Goal: Task Accomplishment & Management: Manage account settings

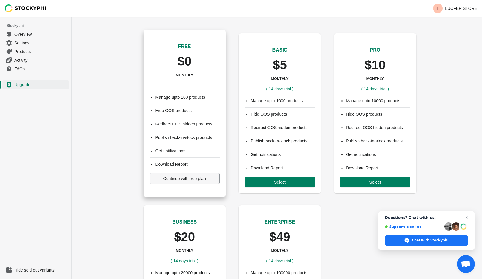
click at [187, 181] on span "Continue with free plan" at bounding box center [184, 178] width 43 height 5
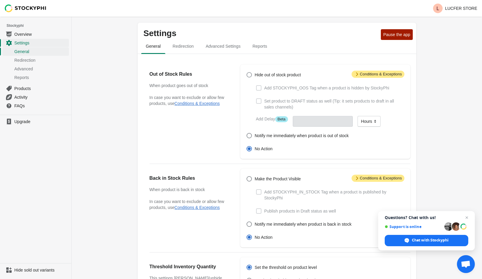
click at [248, 75] on span at bounding box center [249, 74] width 5 height 5
click at [247, 73] on input "Hide out of stock product" at bounding box center [247, 72] width 0 height 0
radio input "true"
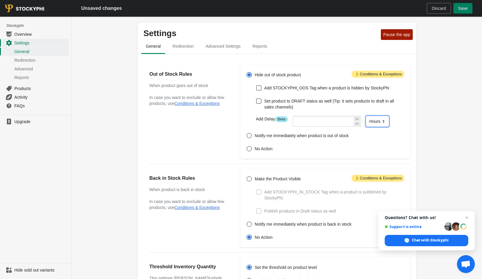
select select "days"
click option "Days" at bounding box center [0, 0] width 0 height 0
click at [348, 121] on input "number" at bounding box center [323, 121] width 60 height 11
type input "1"
click at [247, 120] on div "Hide out of stock product Add STOCKYPHI_OOS Tag when a product is hidden by Sto…" at bounding box center [322, 112] width 164 height 82
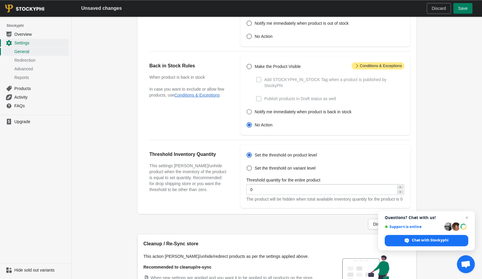
scroll to position [139, 0]
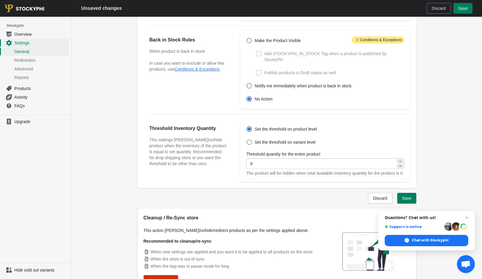
click at [250, 143] on span at bounding box center [249, 142] width 5 height 5
click at [247, 140] on input "Set the threshold on variant level" at bounding box center [247, 140] width 0 height 0
radio input "true"
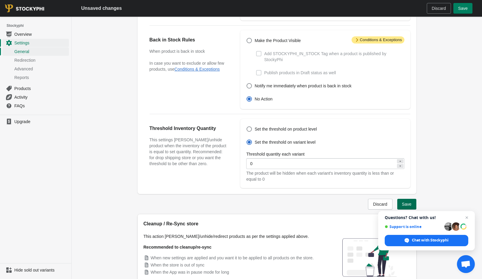
click at [401, 205] on button "Save" at bounding box center [406, 204] width 19 height 11
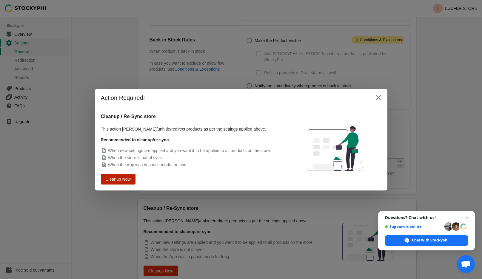
click at [123, 183] on button "Cleanup Now" at bounding box center [117, 179] width 31 height 10
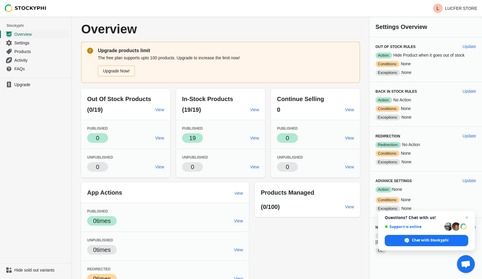
click at [25, 37] on link "Overview" at bounding box center [35, 34] width 67 height 9
click at [26, 42] on span "Settings" at bounding box center [40, 43] width 53 height 6
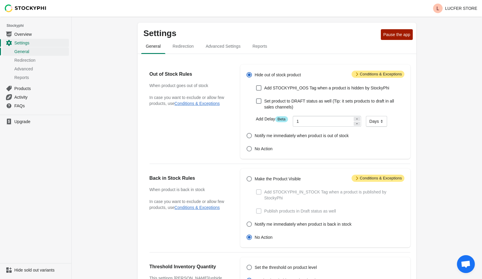
click at [250, 76] on span at bounding box center [249, 74] width 5 height 5
click at [247, 73] on input "Hide out of stock product" at bounding box center [247, 72] width 0 height 0
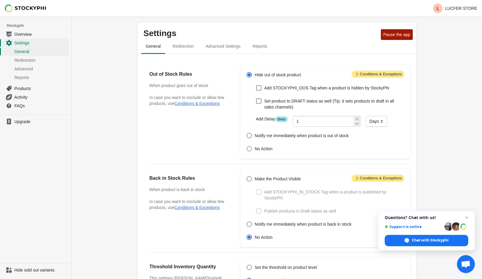
click at [247, 150] on span at bounding box center [249, 149] width 6 height 6
click at [247, 147] on input "No Action" at bounding box center [247, 146] width 0 height 0
radio input "true"
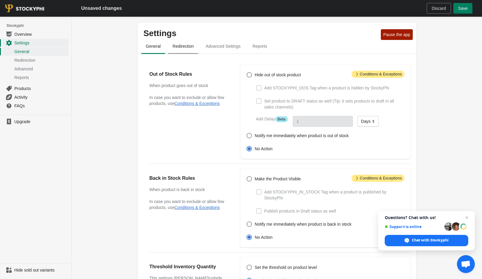
click at [189, 47] on span "Redirection" at bounding box center [183, 46] width 31 height 11
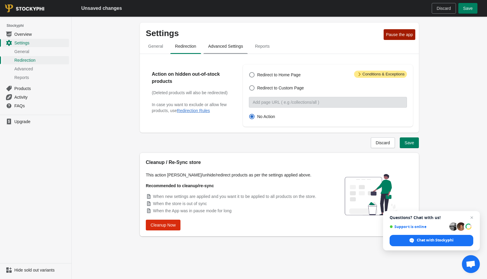
click at [224, 47] on span "Advanced Settings" at bounding box center [225, 46] width 44 height 11
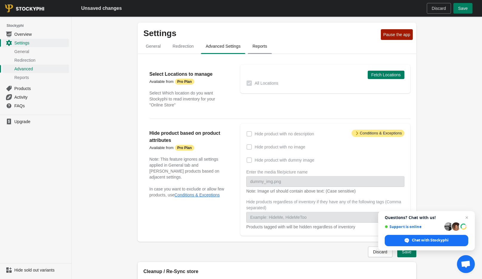
click at [259, 50] on span "Reports" at bounding box center [260, 46] width 24 height 11
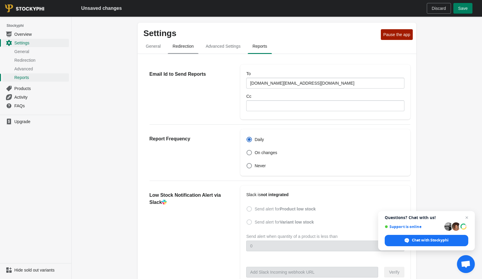
click at [182, 49] on span "Redirection" at bounding box center [183, 46] width 31 height 11
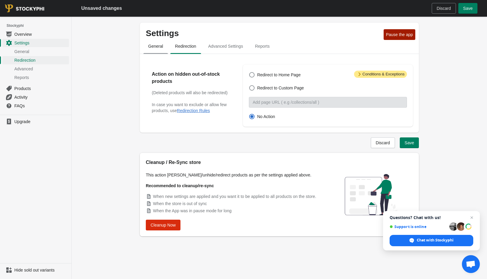
click at [167, 43] on span "General" at bounding box center [155, 46] width 24 height 11
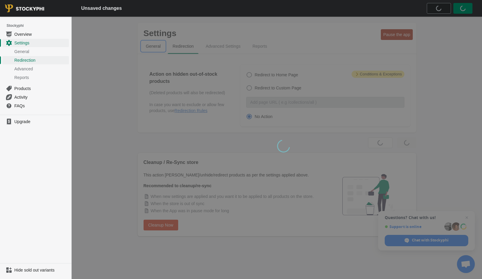
select select "days"
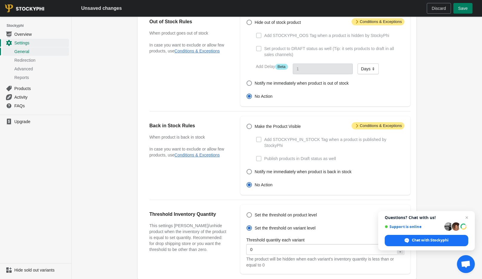
scroll to position [48, 0]
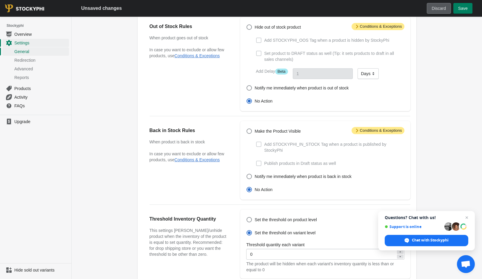
click at [442, 9] on span "Discard" at bounding box center [439, 8] width 14 height 5
radio input "true"
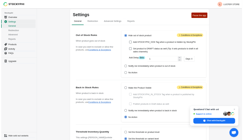
scroll to position [0, 0]
